Goal: Find specific page/section: Find specific page/section

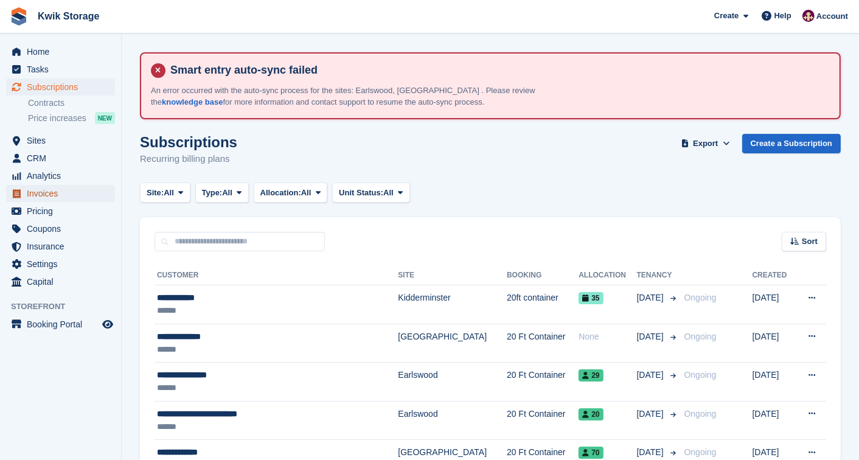
click at [75, 195] on span "Invoices" at bounding box center [63, 193] width 73 height 17
click at [87, 187] on span "Invoices" at bounding box center [63, 193] width 73 height 17
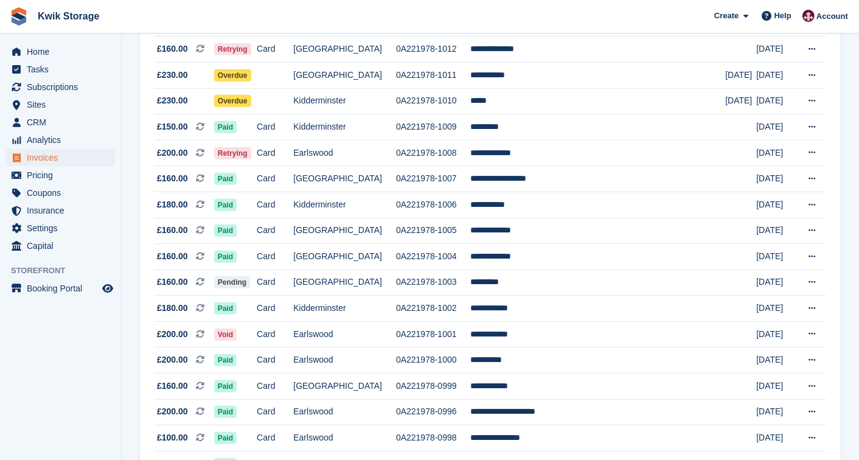
scroll to position [432, 0]
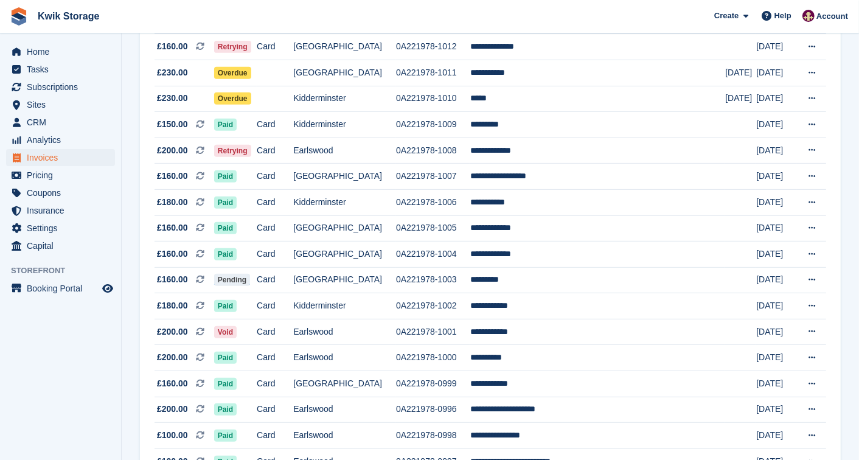
click at [293, 154] on td "Card" at bounding box center [275, 150] width 36 height 26
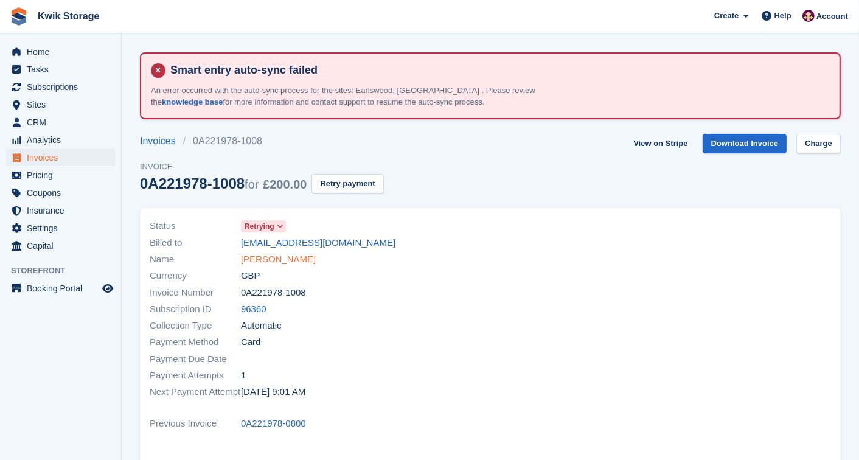
click at [257, 262] on link "[PERSON_NAME]" at bounding box center [278, 259] width 75 height 14
